Goal: Check status: Check status

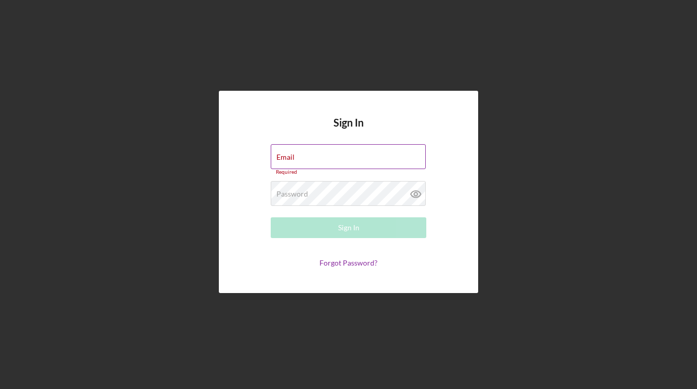
type input "[EMAIL_ADDRESS][DOMAIN_NAME]"
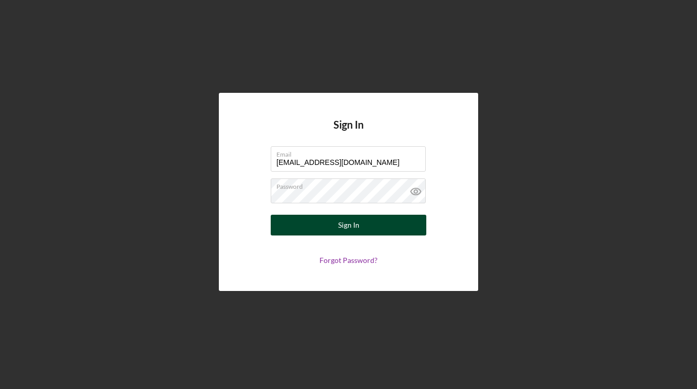
click at [346, 227] on div "Sign In" at bounding box center [348, 225] width 21 height 21
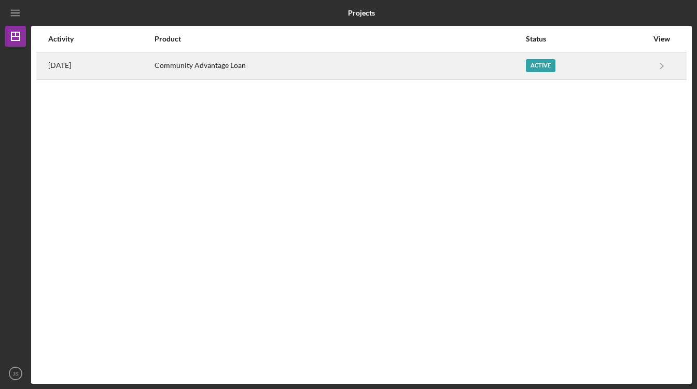
click at [553, 62] on div "Active" at bounding box center [541, 65] width 30 height 13
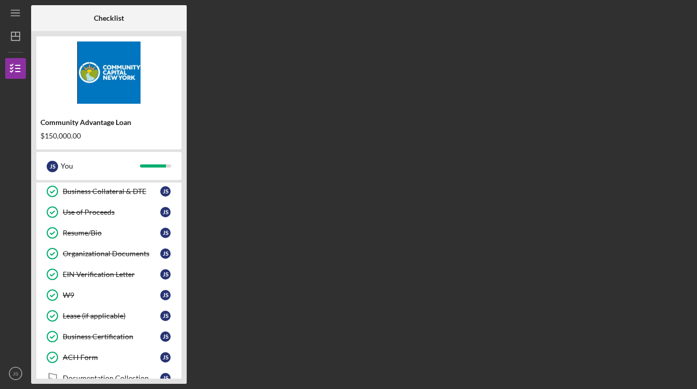
scroll to position [363, 0]
